Goal: Task Accomplishment & Management: Manage account settings

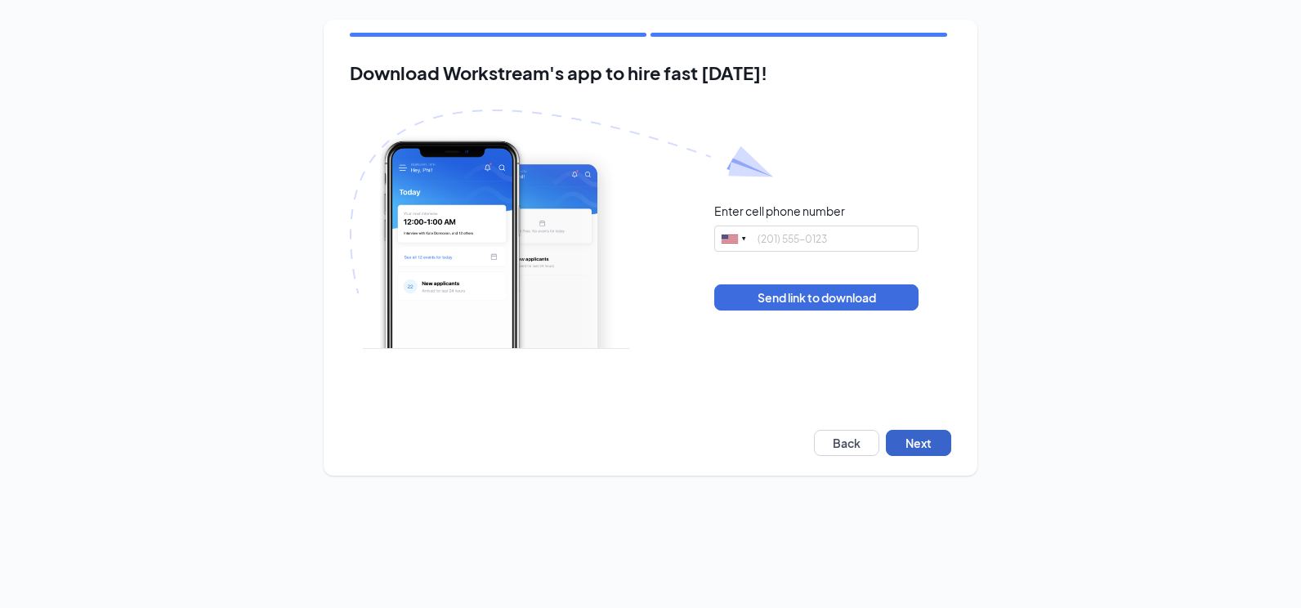
click at [909, 451] on button "Next" at bounding box center [918, 443] width 65 height 26
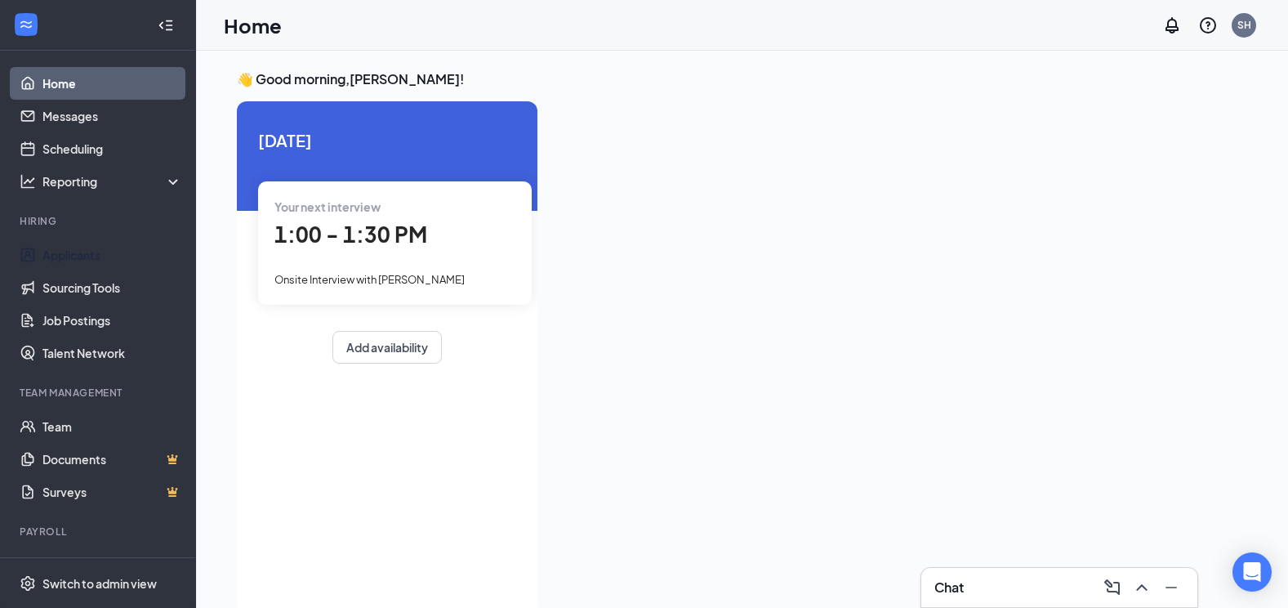
click at [100, 249] on link "Applicants" at bounding box center [112, 255] width 140 height 33
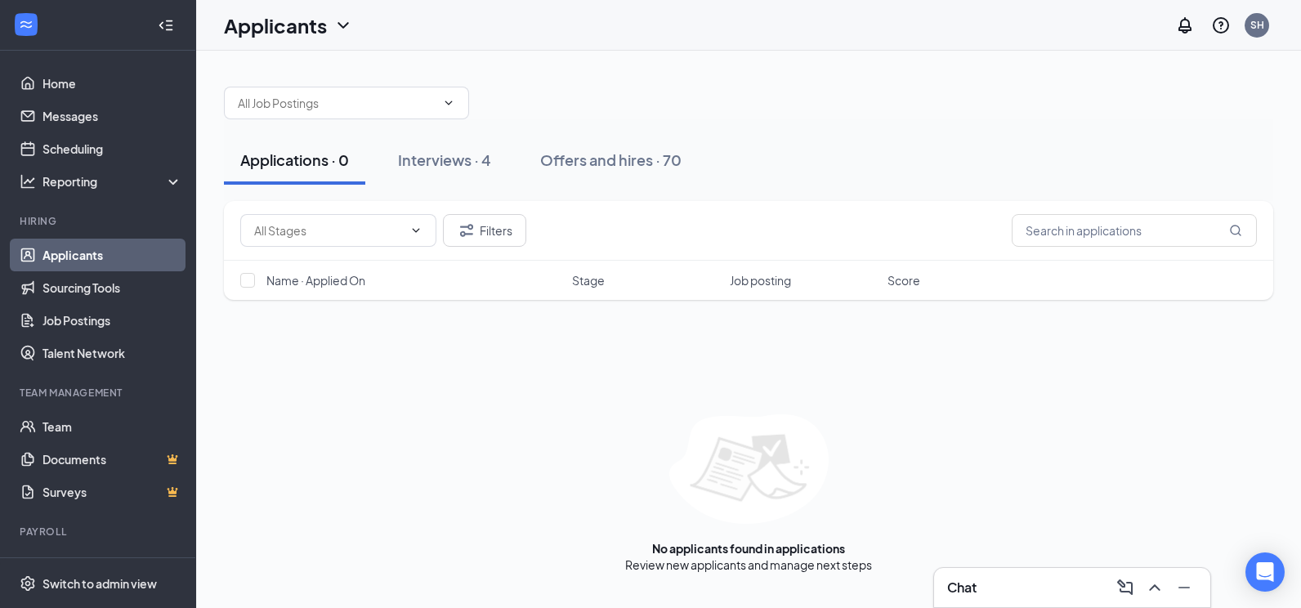
click at [459, 168] on div "Interviews · 4" at bounding box center [444, 160] width 93 height 20
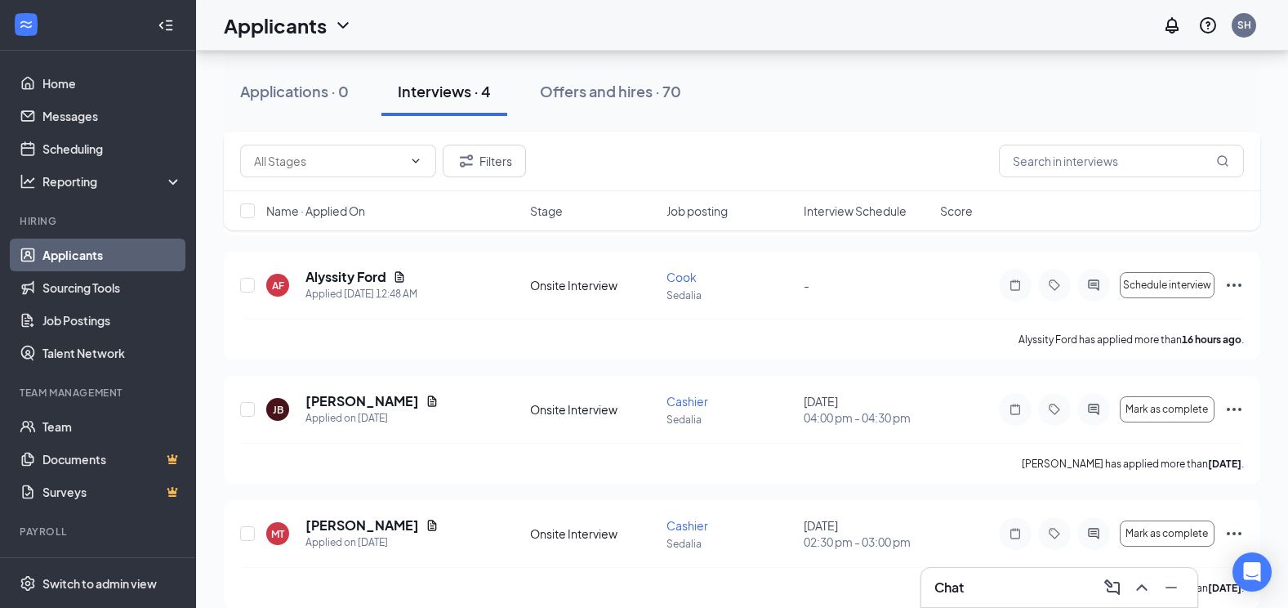
scroll to position [208, 0]
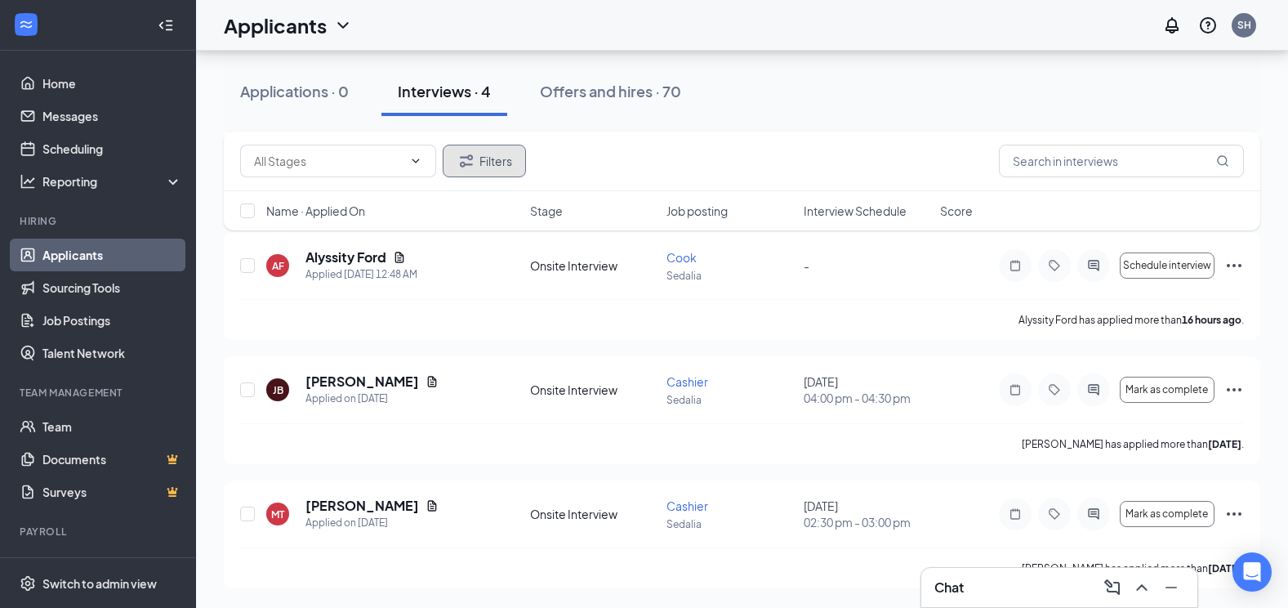
click at [513, 158] on button "Filters" at bounding box center [484, 161] width 83 height 33
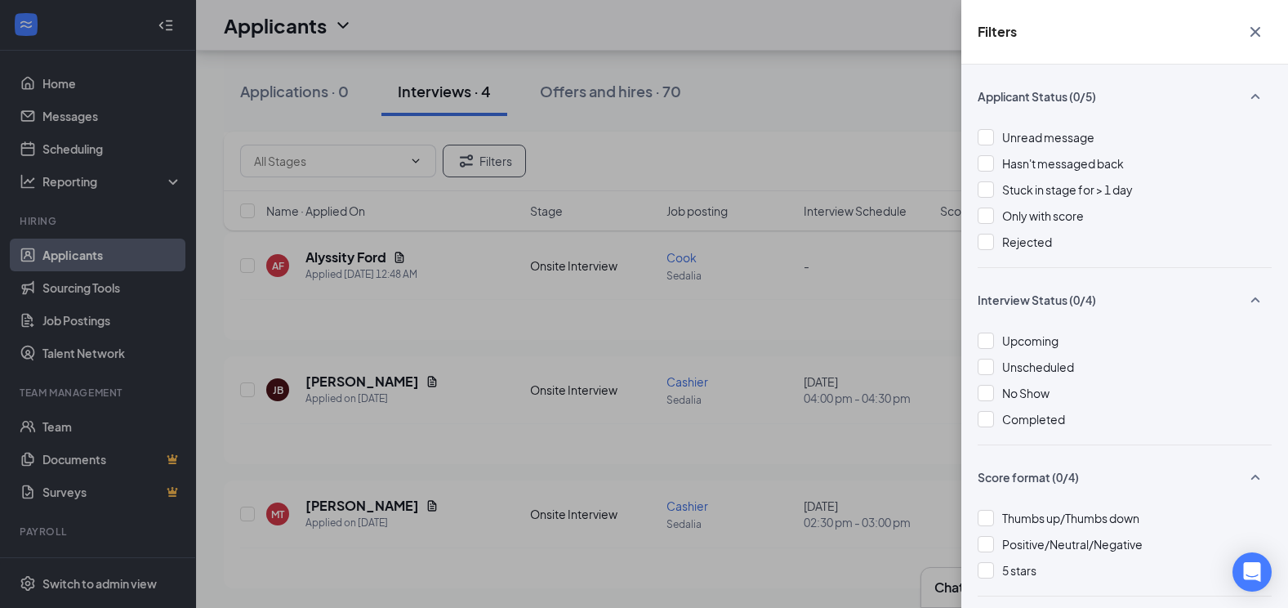
click at [999, 242] on div "Rejected" at bounding box center [1125, 242] width 294 height 18
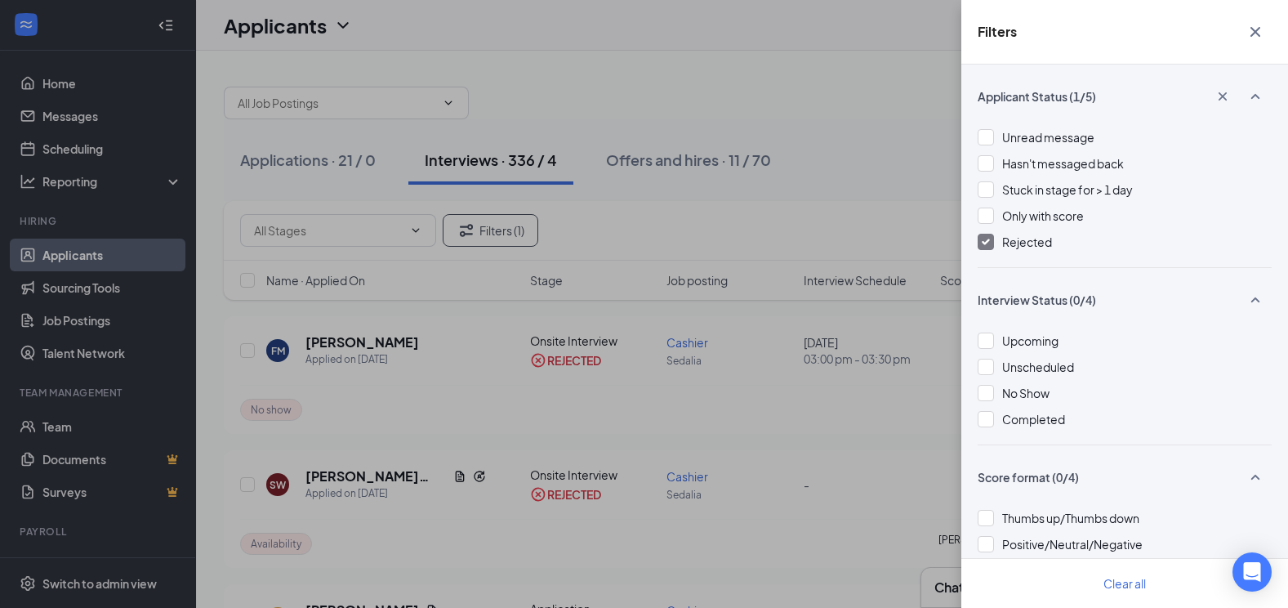
click at [821, 104] on div "Filters Applicant Status (1/5) Unread message Hasn't messaged back Stuck in sta…" at bounding box center [644, 304] width 1288 height 608
click at [359, 341] on div "Filters Applicant Status (1/5) Unread message Hasn't messaged back Stuck in sta…" at bounding box center [644, 304] width 1288 height 608
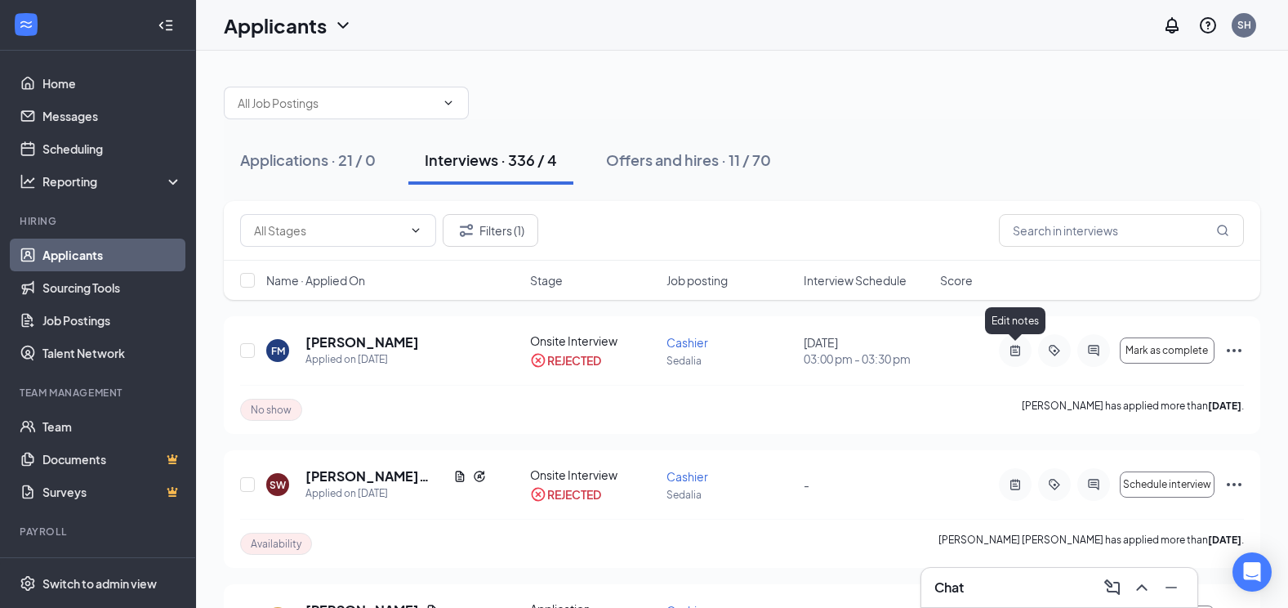
click at [1009, 350] on icon "ActiveNote" at bounding box center [1016, 350] width 20 height 13
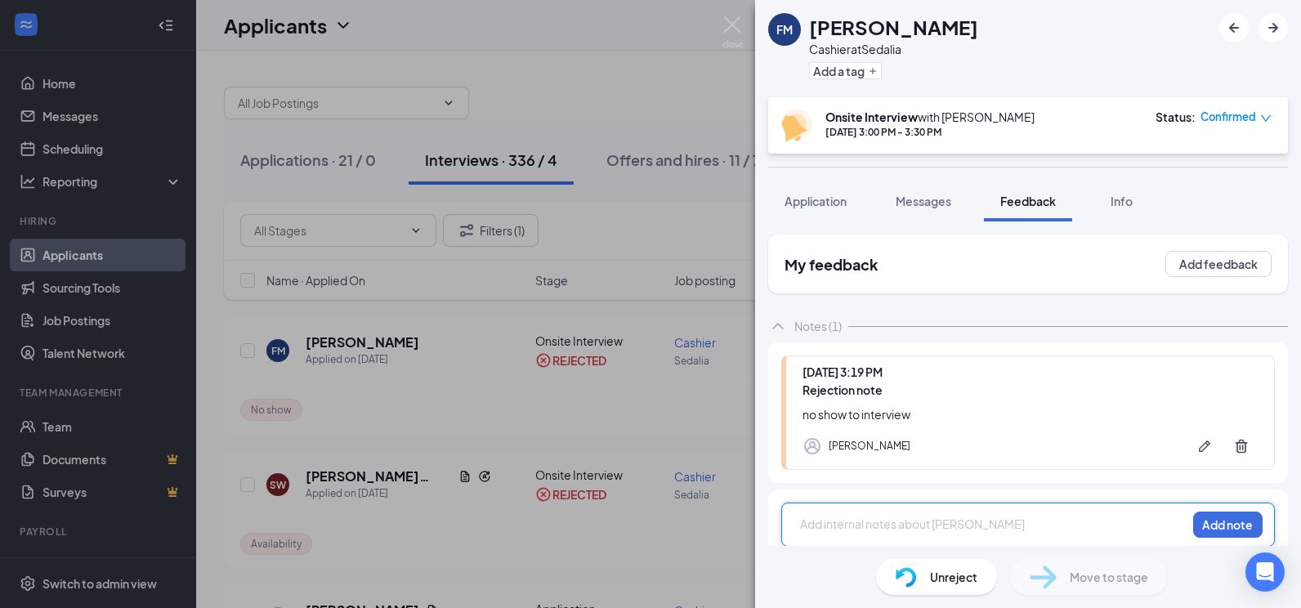
scroll to position [14, 0]
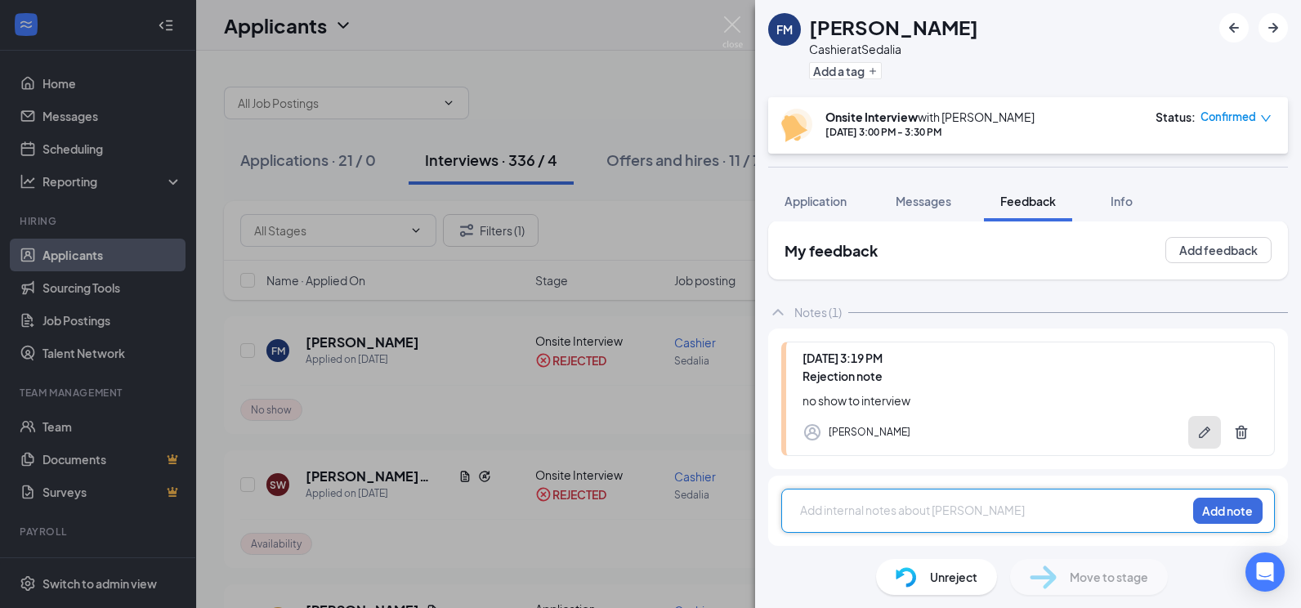
click at [1196, 431] on icon "Pen" at bounding box center [1204, 432] width 16 height 16
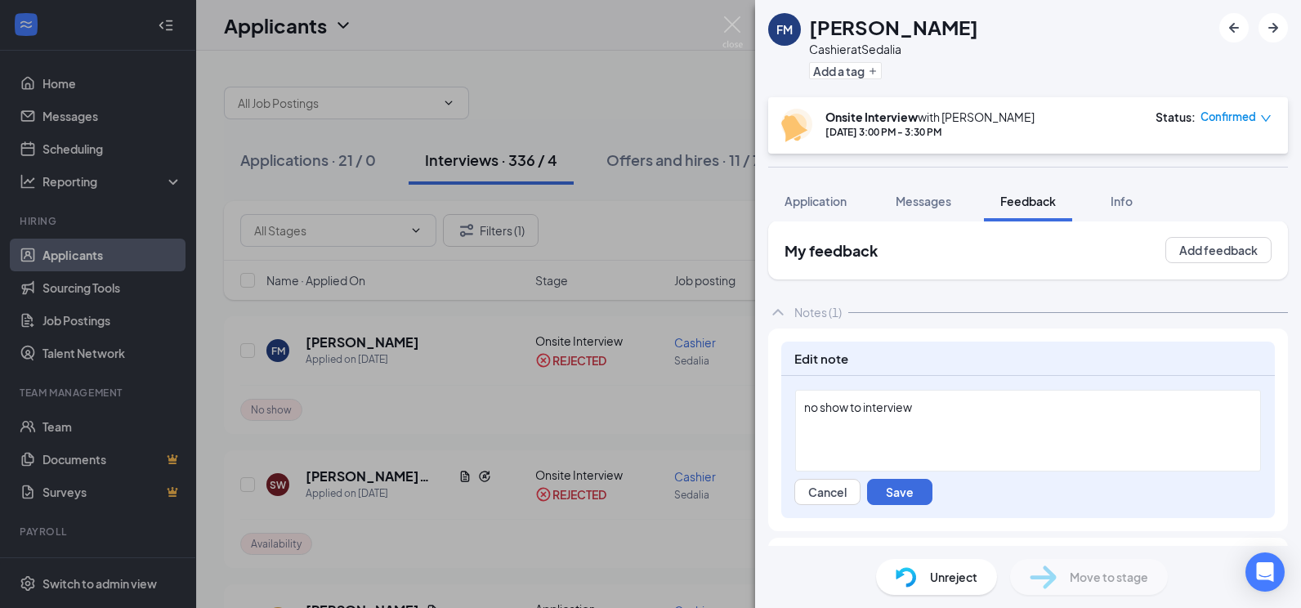
click at [956, 415] on div "no show to interview" at bounding box center [1028, 407] width 448 height 17
drag, startPoint x: 955, startPoint y: 415, endPoint x: 760, endPoint y: 422, distance: 195.4
click at [760, 422] on div "My feedback Add feedback Notes (1) Edit note no show to interview Cancel Save A…" at bounding box center [1028, 383] width 546 height 324
click at [907, 489] on button "Save" at bounding box center [899, 492] width 65 height 26
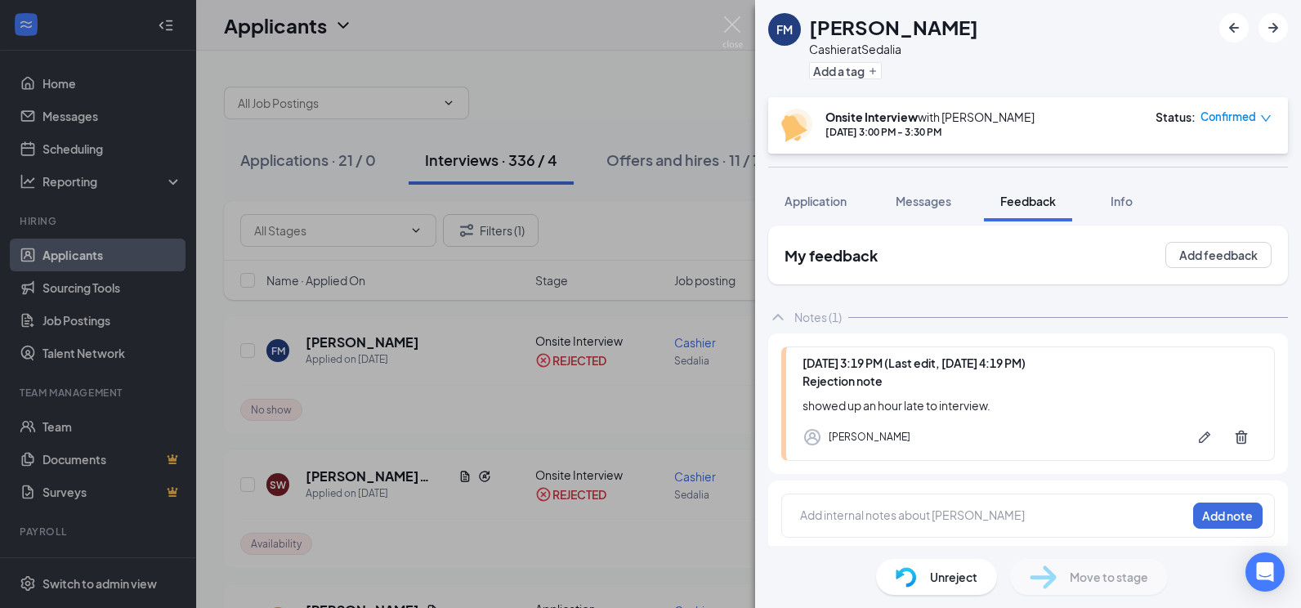
scroll to position [14, 0]
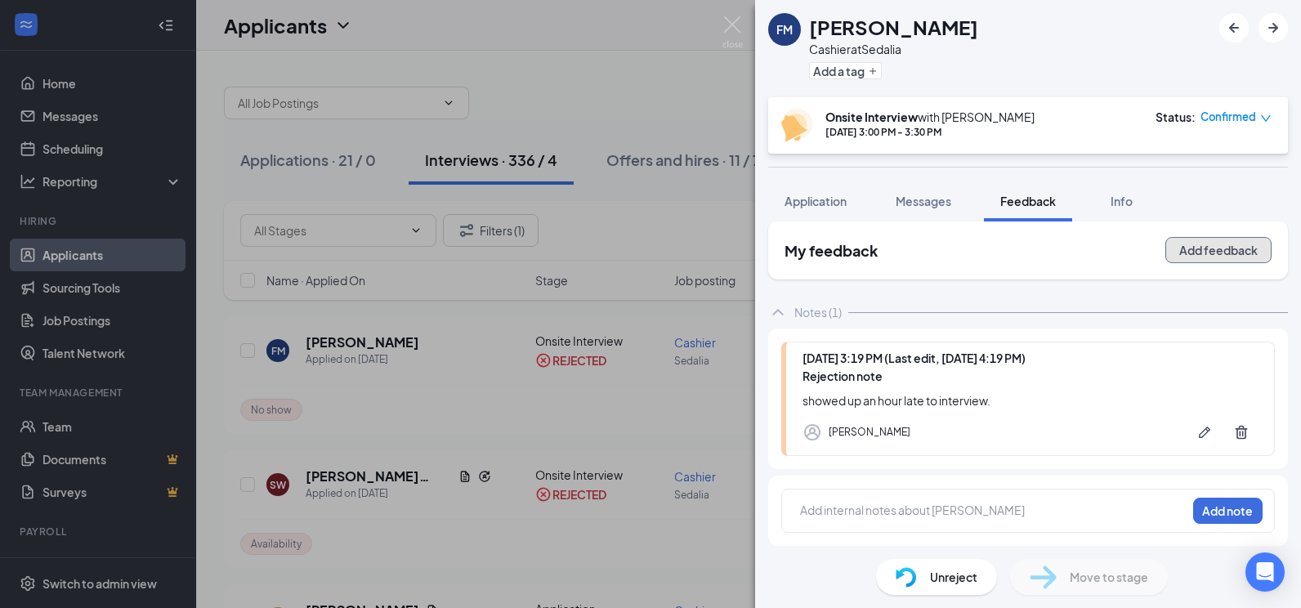
click at [1177, 249] on button "Add feedback" at bounding box center [1218, 250] width 106 height 26
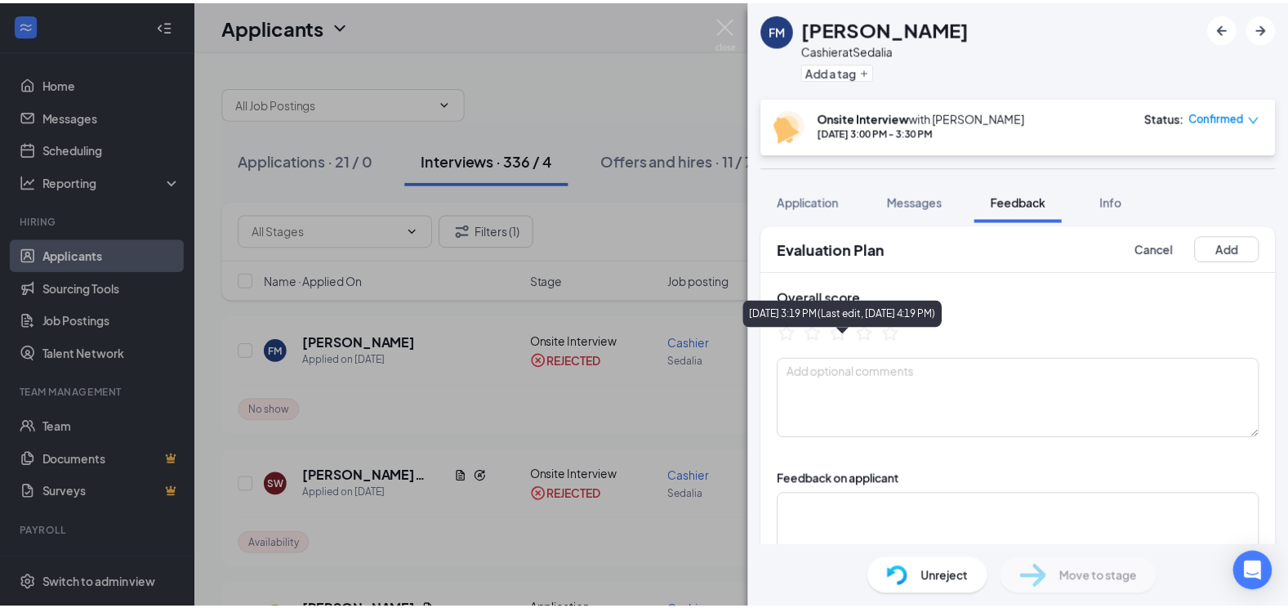
scroll to position [0, 0]
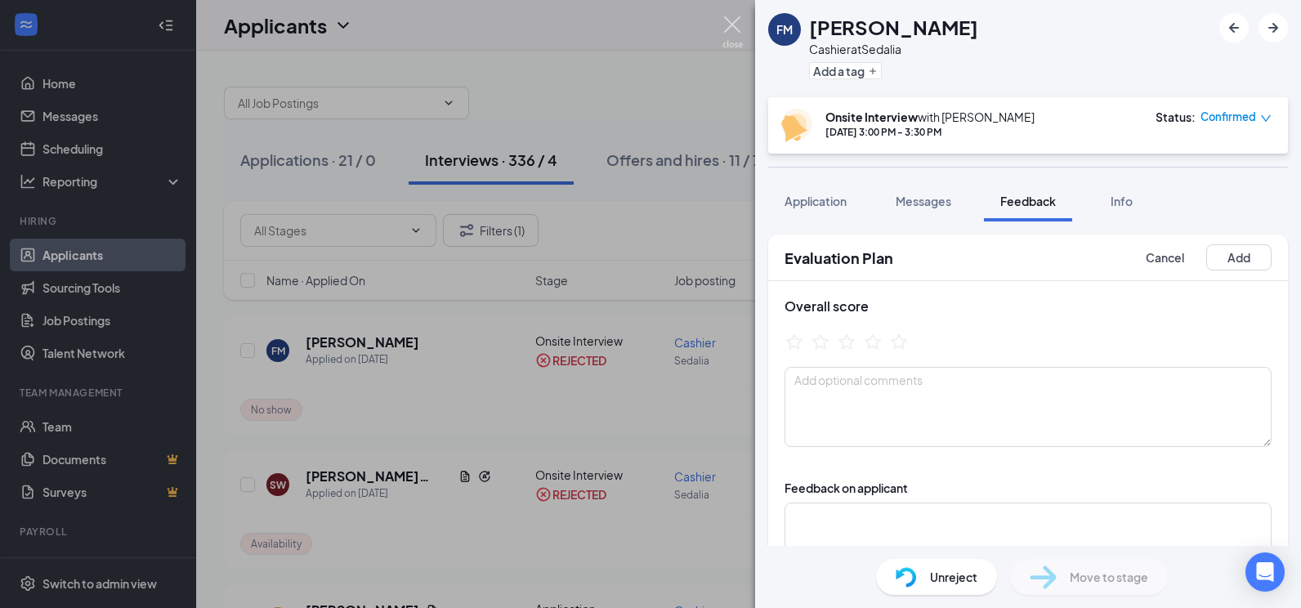
click at [734, 26] on img at bounding box center [732, 32] width 20 height 32
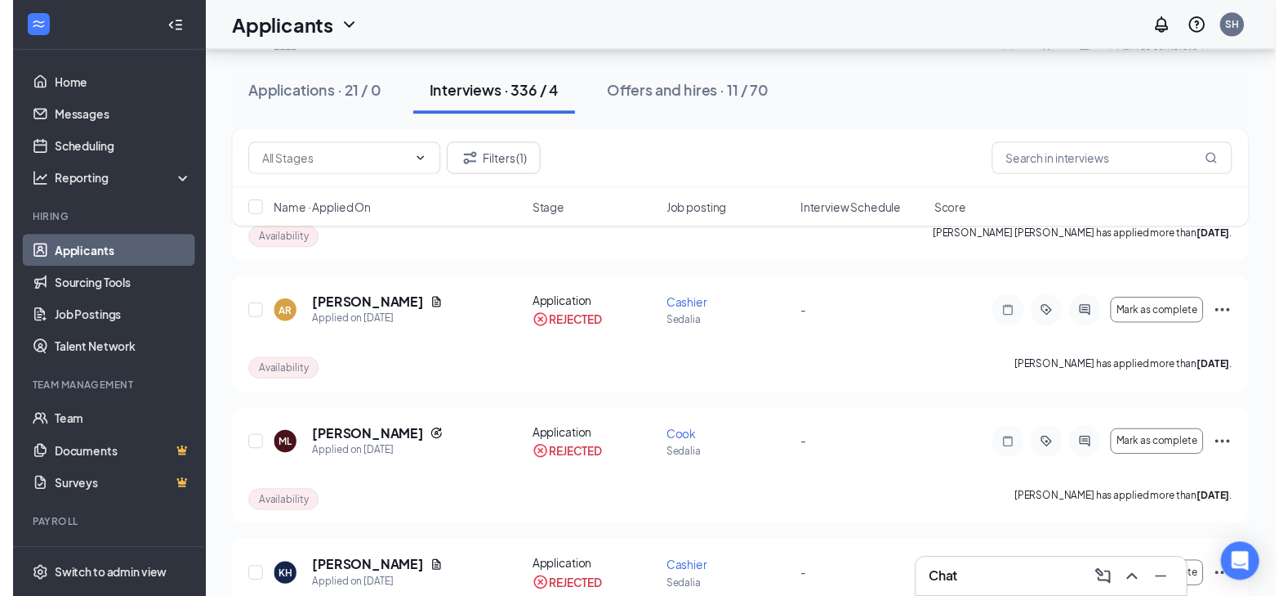
scroll to position [408, 0]
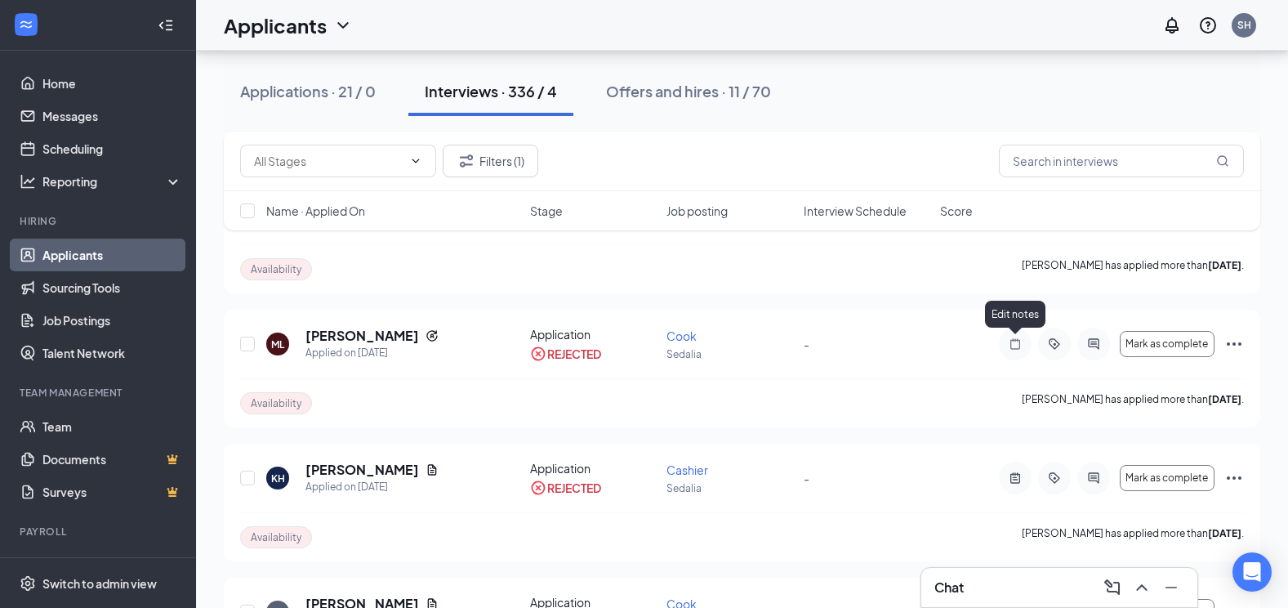
click at [1017, 344] on icon "Note" at bounding box center [1016, 343] width 20 height 13
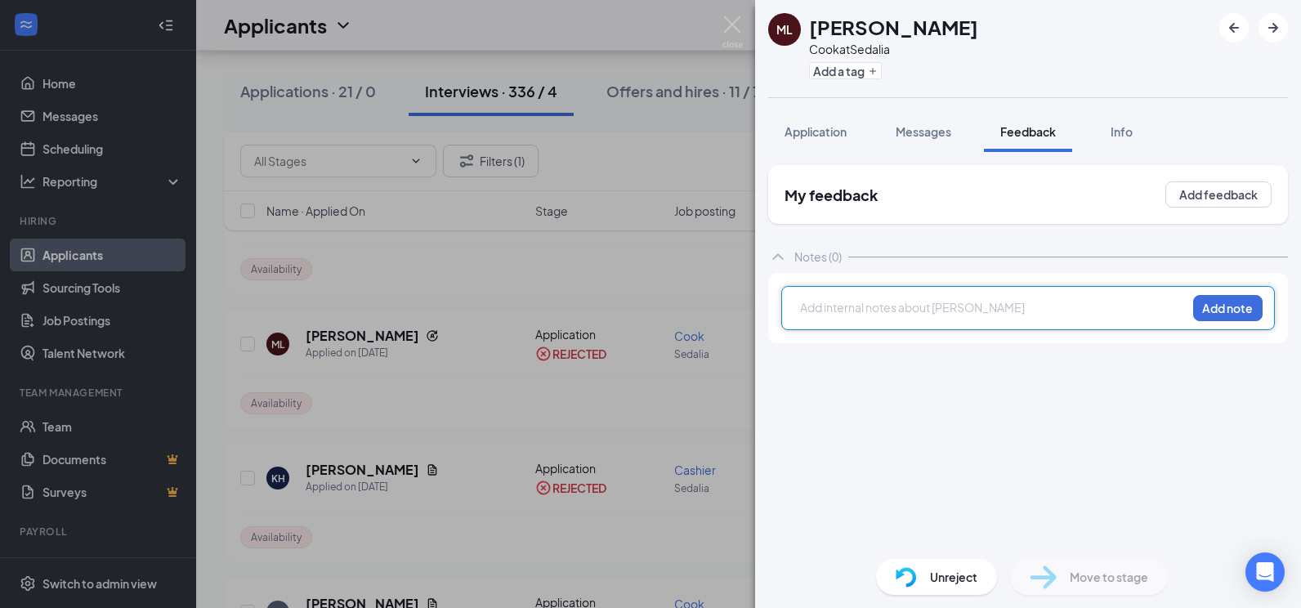
click at [925, 302] on div at bounding box center [993, 307] width 385 height 17
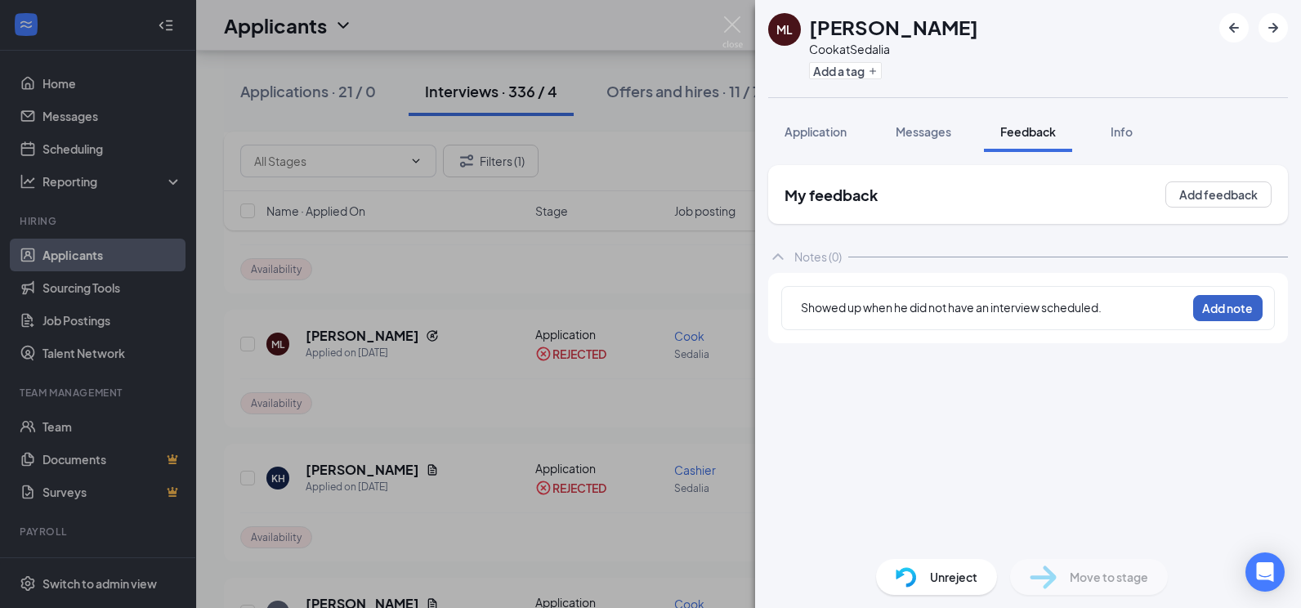
click at [1245, 306] on button "Add note" at bounding box center [1227, 308] width 69 height 26
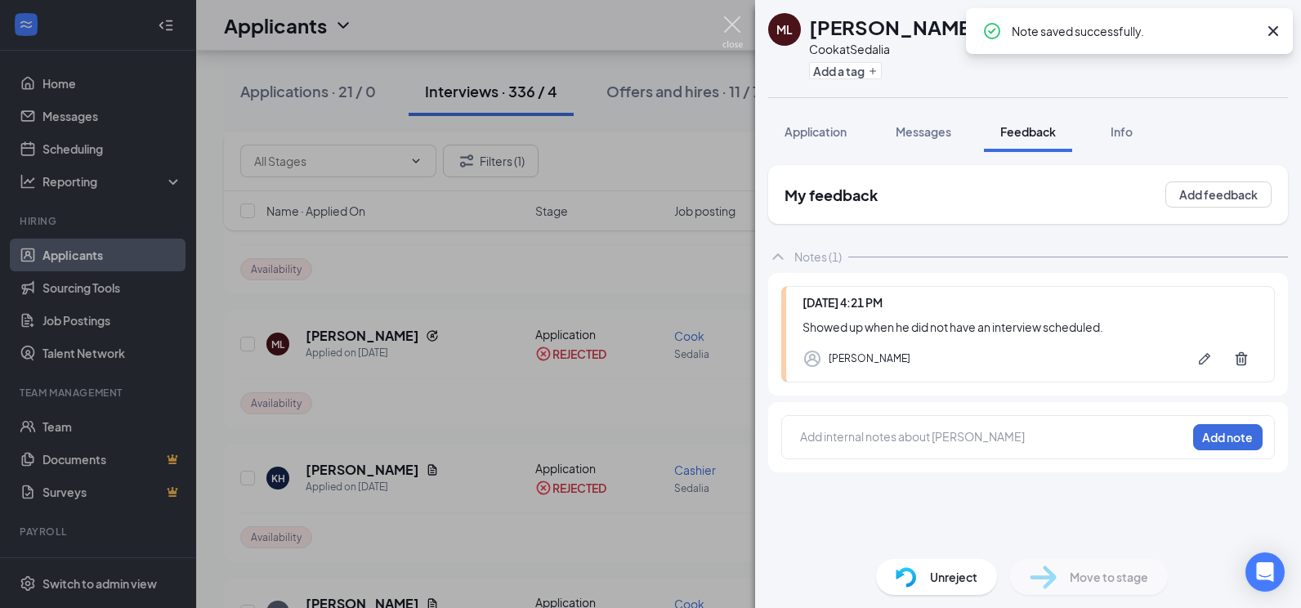
click at [742, 29] on img at bounding box center [732, 32] width 20 height 32
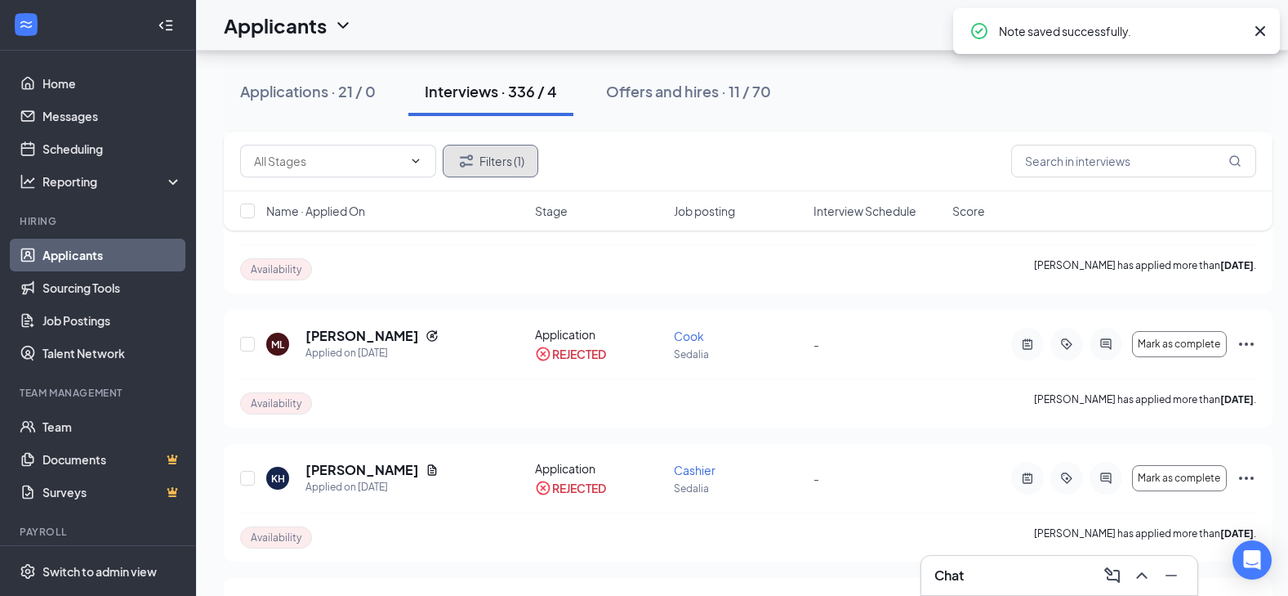
click at [507, 162] on button "Filters (1)" at bounding box center [491, 161] width 96 height 33
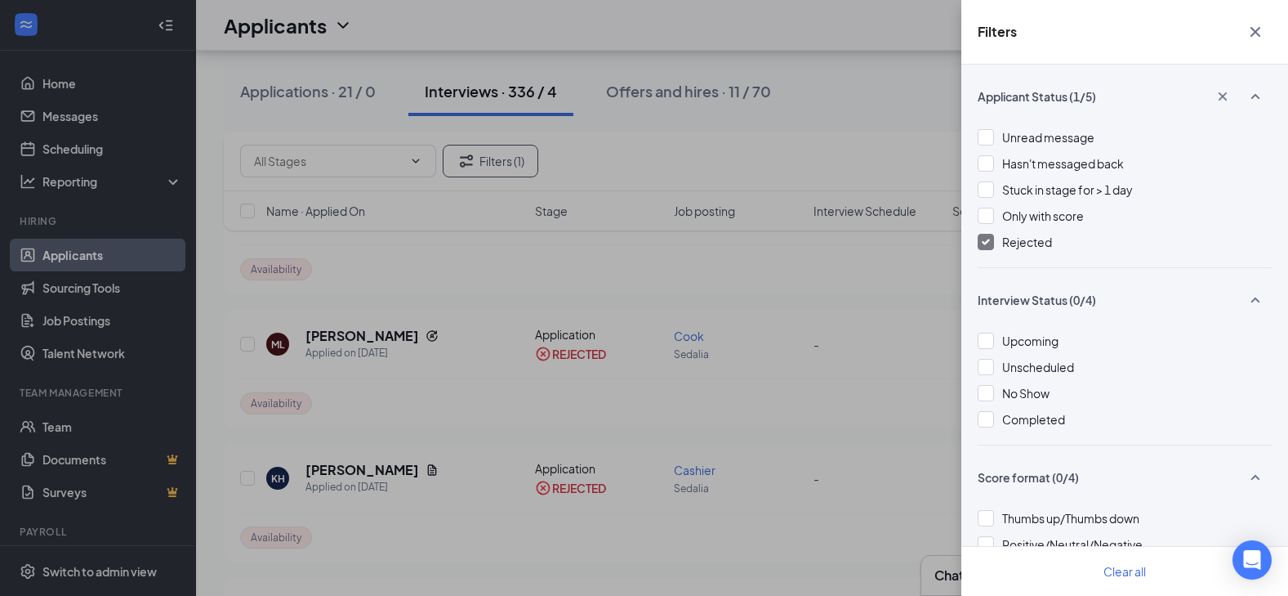
click at [996, 243] on div "Rejected" at bounding box center [1125, 242] width 294 height 18
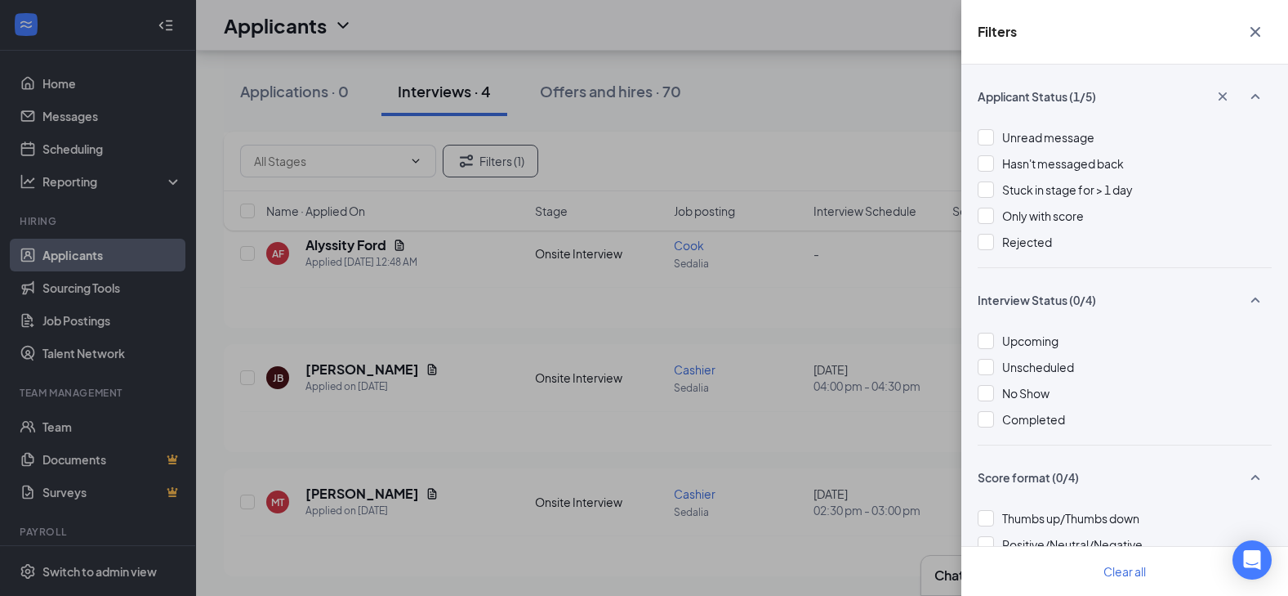
scroll to position [221, 0]
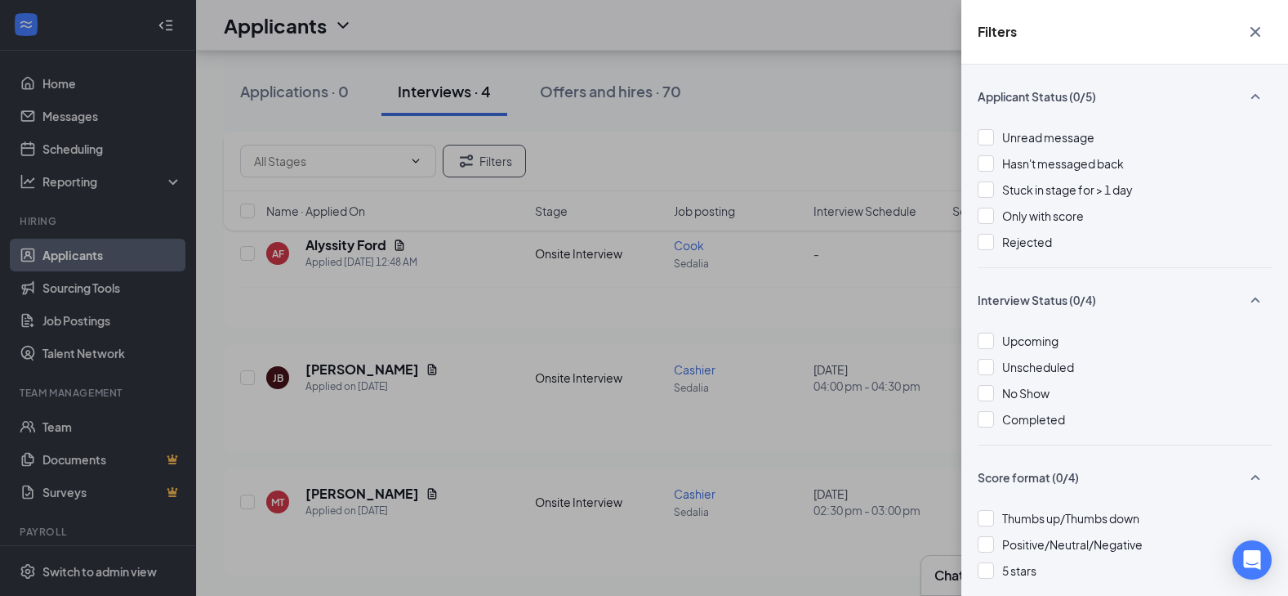
click at [890, 132] on div "Filters Applicant Status (0/5) Unread message Hasn't messaged back Stuck in sta…" at bounding box center [644, 298] width 1288 height 596
click at [1261, 30] on icon "Cross" at bounding box center [1256, 32] width 20 height 20
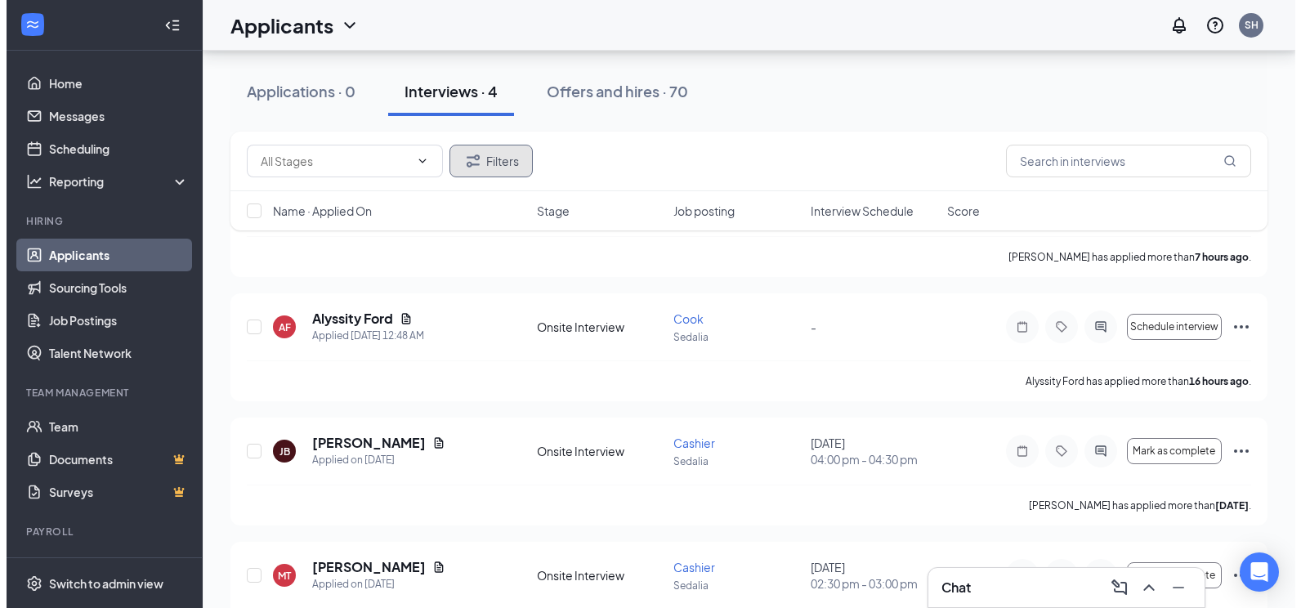
scroll to position [208, 0]
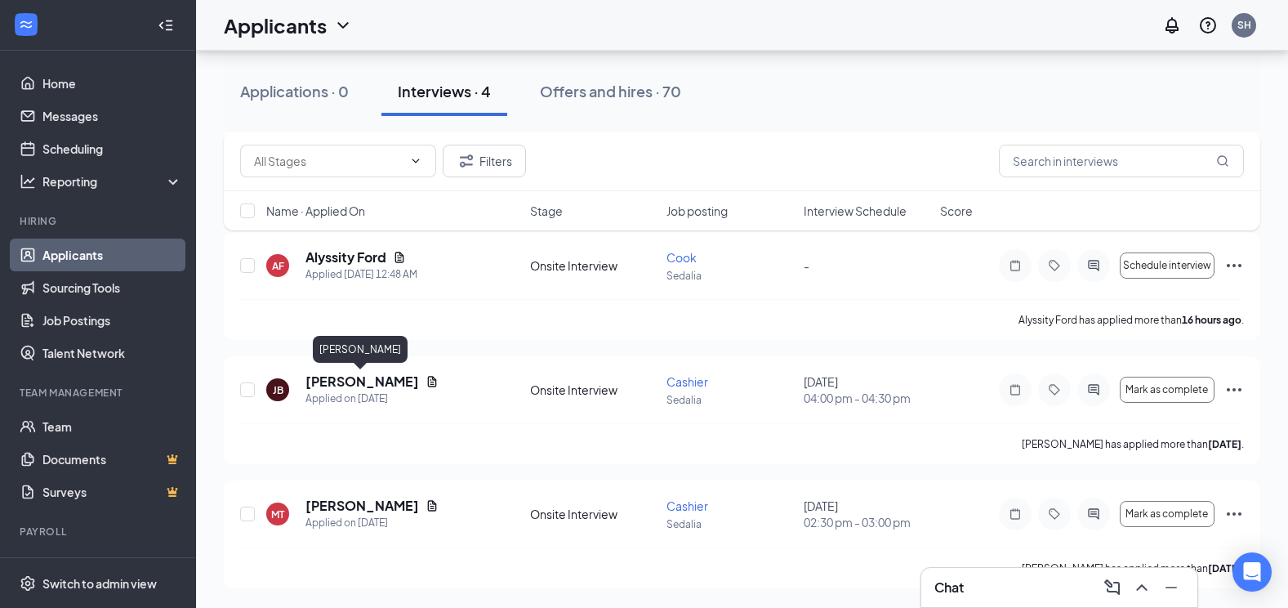
click at [333, 381] on h5 "Jazielee Baylark" at bounding box center [363, 382] width 114 height 18
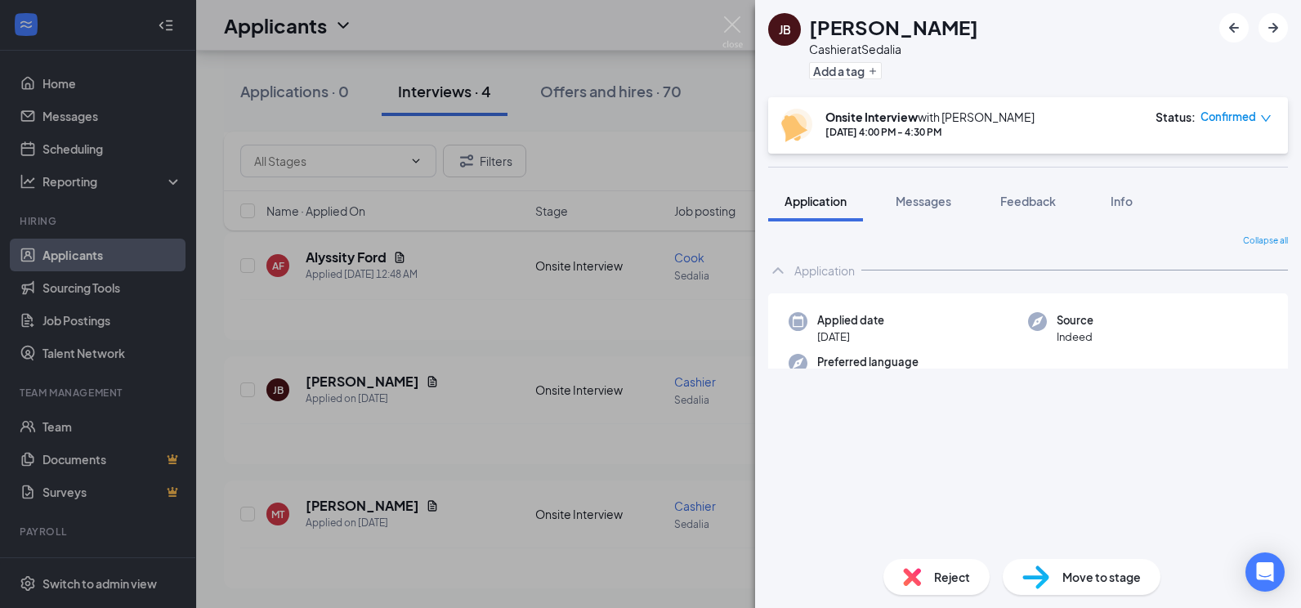
click at [1087, 573] on span "Move to stage" at bounding box center [1101, 577] width 78 height 18
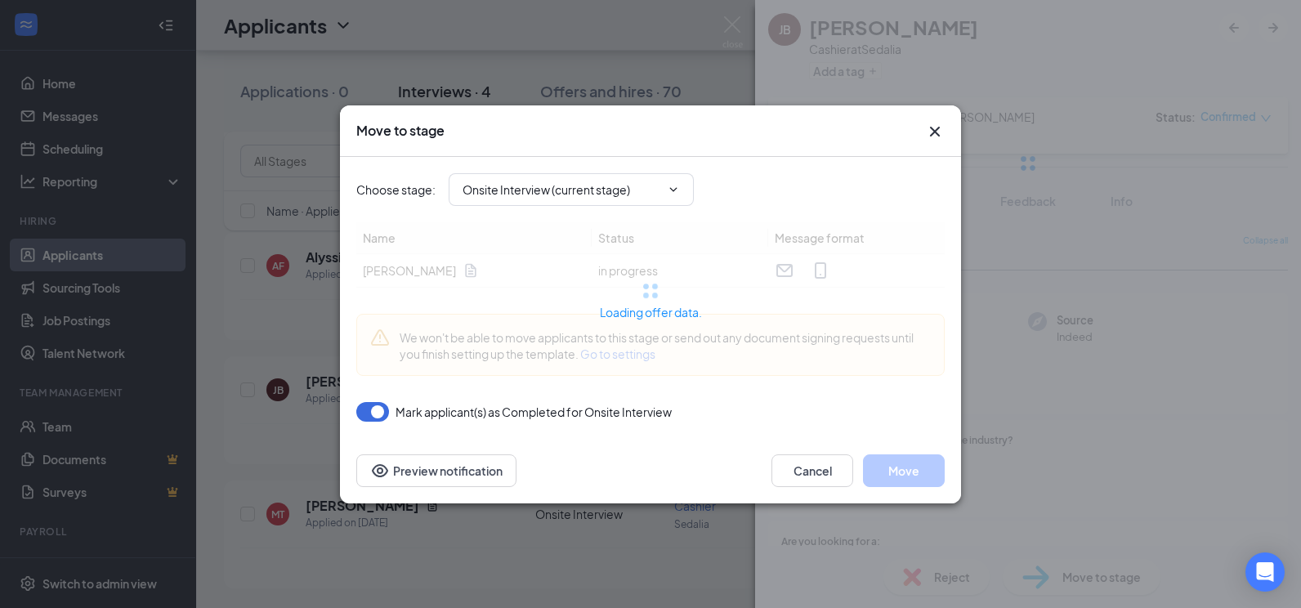
type input "Welcome Notication (next stage)"
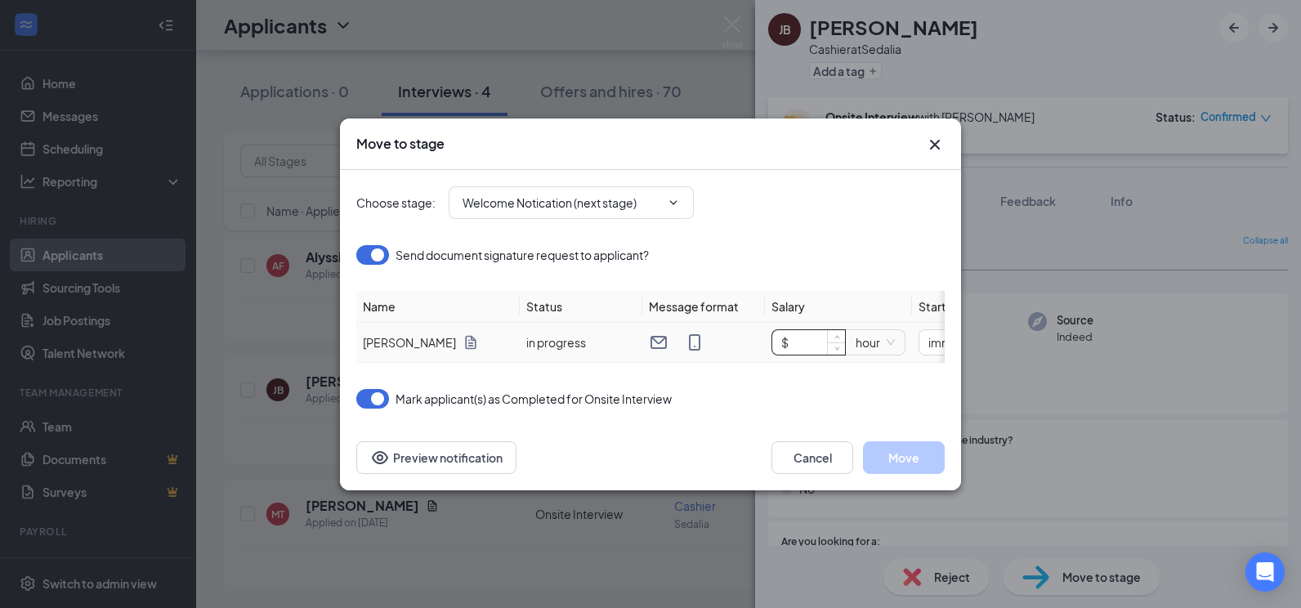
click at [812, 337] on input "$" at bounding box center [808, 342] width 73 height 25
type input "$ 13.75"
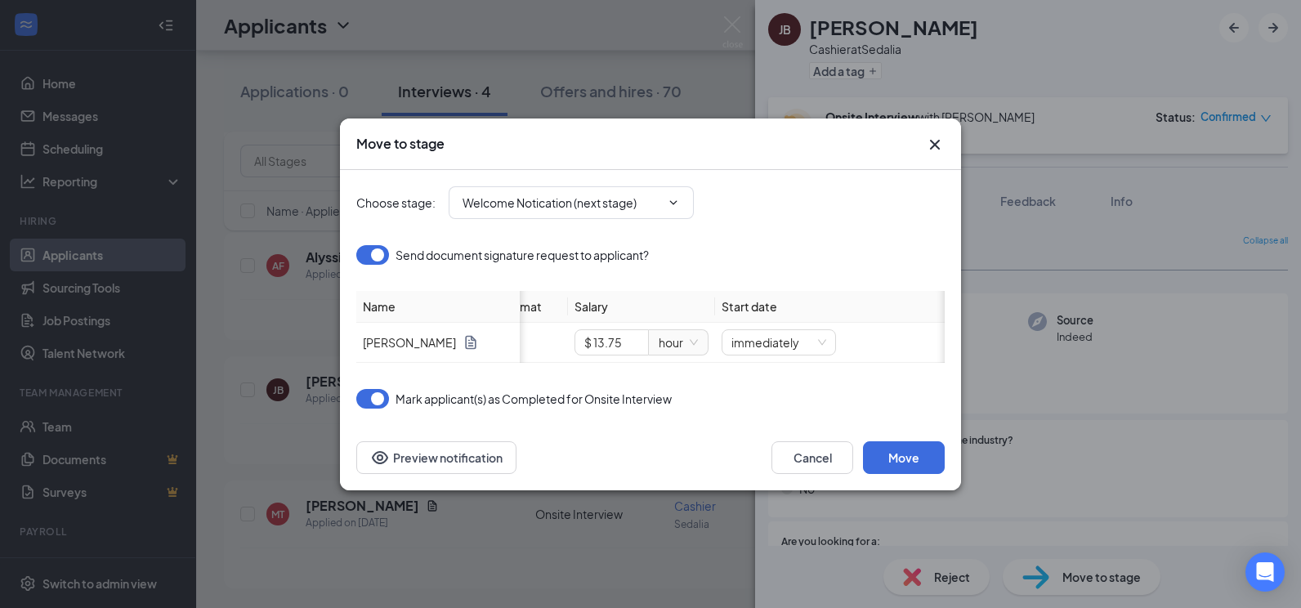
scroll to position [0, 210]
